Goal: Book appointment/travel/reservation

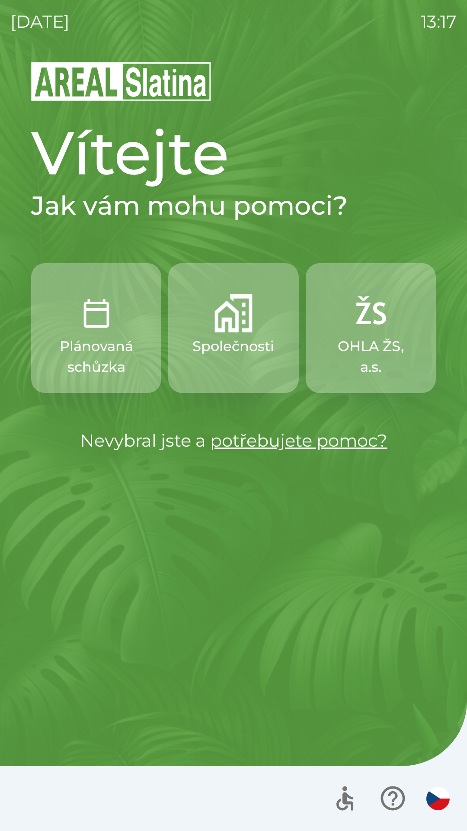
click at [235, 315] on img "button" at bounding box center [234, 313] width 38 height 38
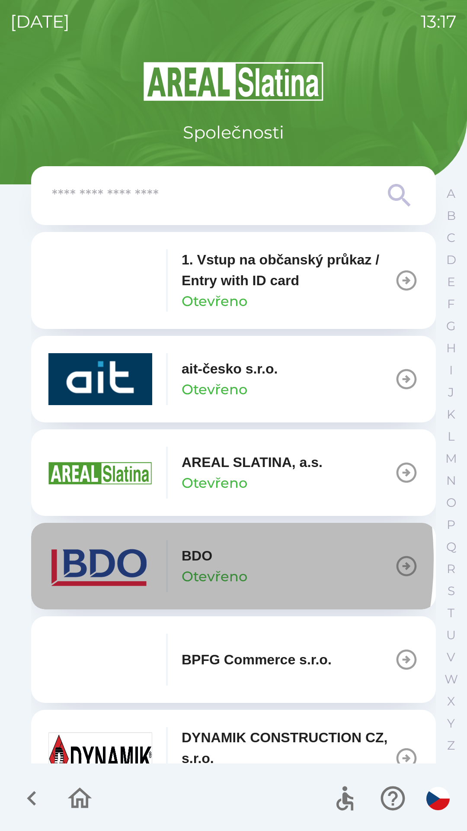
click at [111, 560] on img "button" at bounding box center [100, 566] width 104 height 52
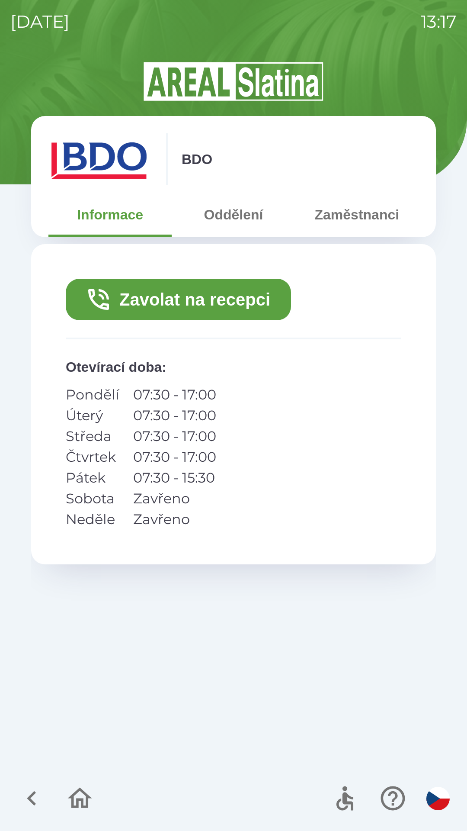
click at [26, 796] on icon "button" at bounding box center [31, 797] width 29 height 29
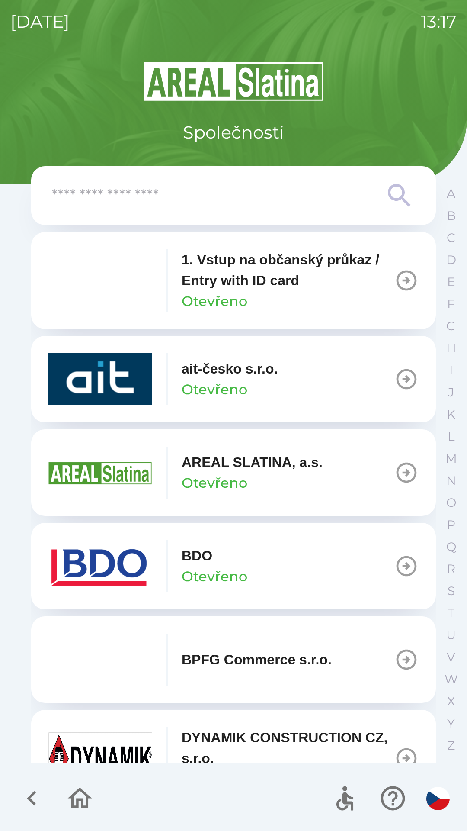
click at [32, 796] on icon "button" at bounding box center [31, 798] width 9 height 15
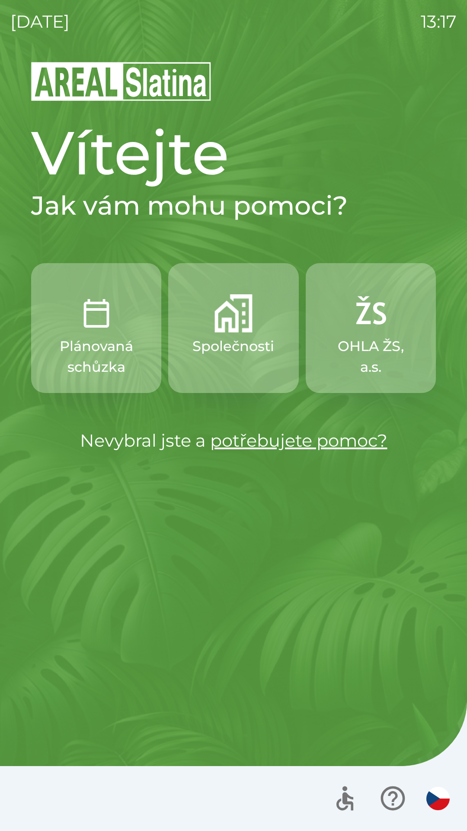
click at [105, 316] on img "button" at bounding box center [96, 313] width 38 height 38
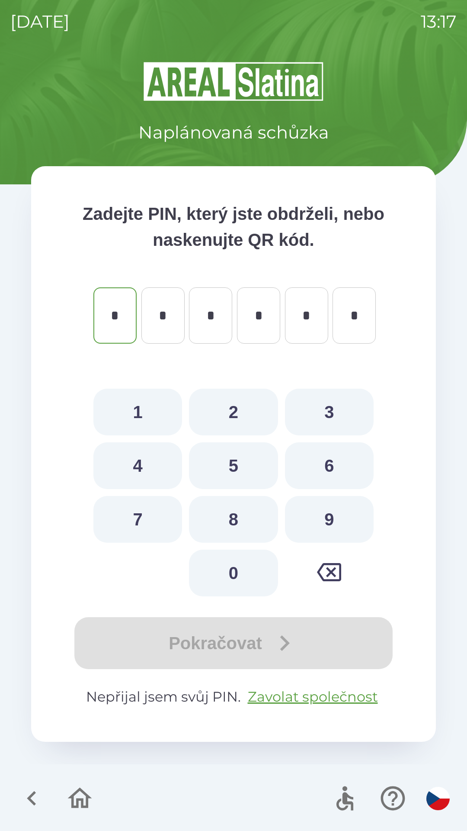
click at [36, 798] on icon "button" at bounding box center [31, 797] width 29 height 29
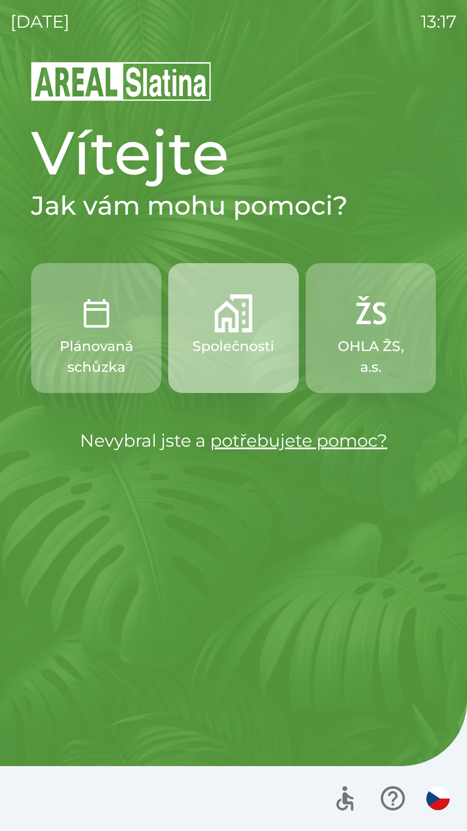
click at [238, 340] on p "Společnosti" at bounding box center [234, 346] width 82 height 21
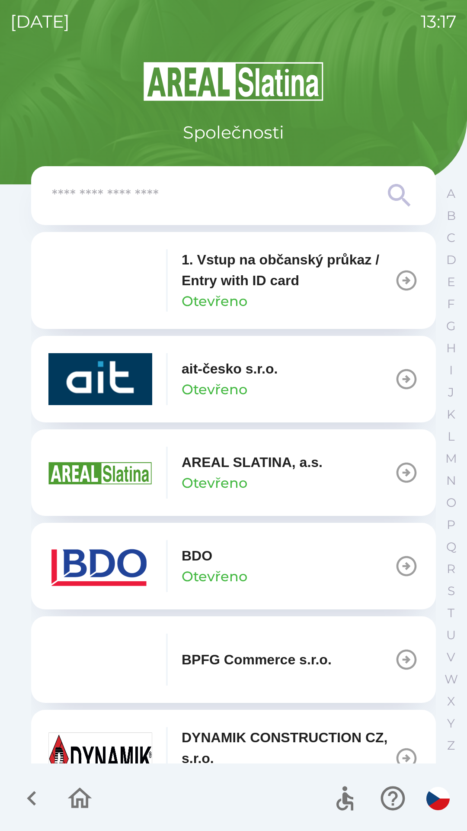
click at [224, 562] on div "BDO Otevřeno" at bounding box center [215, 566] width 66 height 42
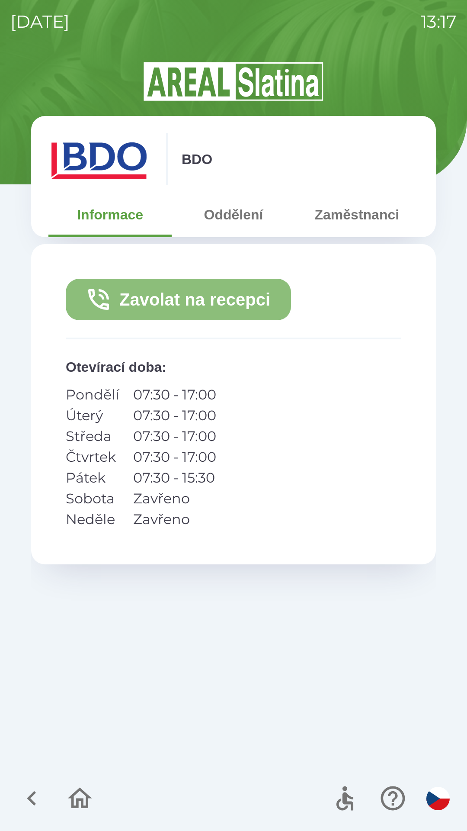
click at [245, 297] on button "Zavolat na recepci" at bounding box center [178, 300] width 225 height 42
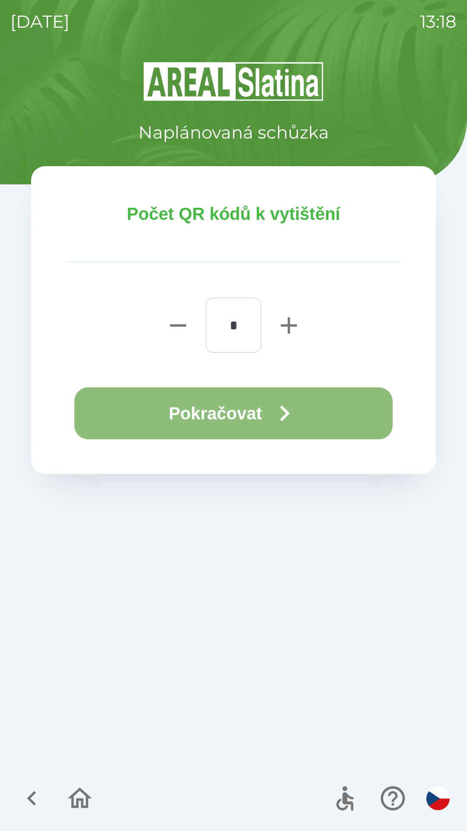
click at [238, 412] on button "Pokračovat" at bounding box center [233, 413] width 318 height 52
